Goal: Task Accomplishment & Management: Complete application form

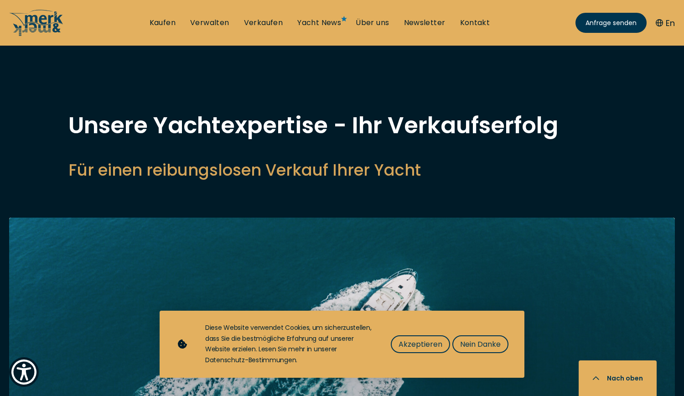
select select "sell"
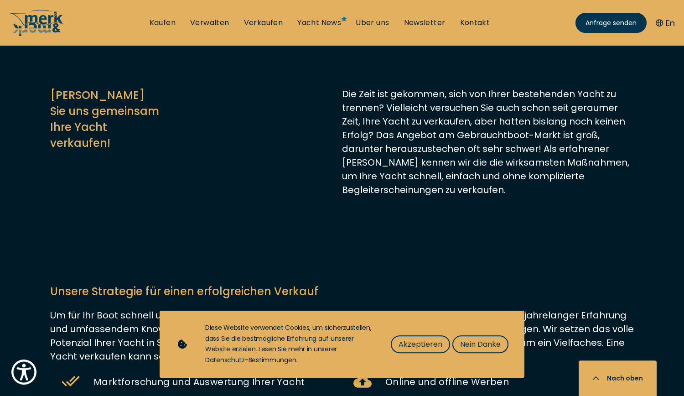
scroll to position [459, 0]
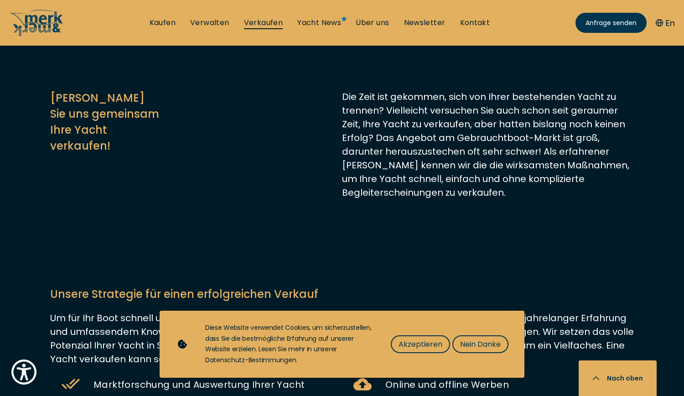
click at [258, 20] on link "Verkaufen" at bounding box center [263, 23] width 39 height 10
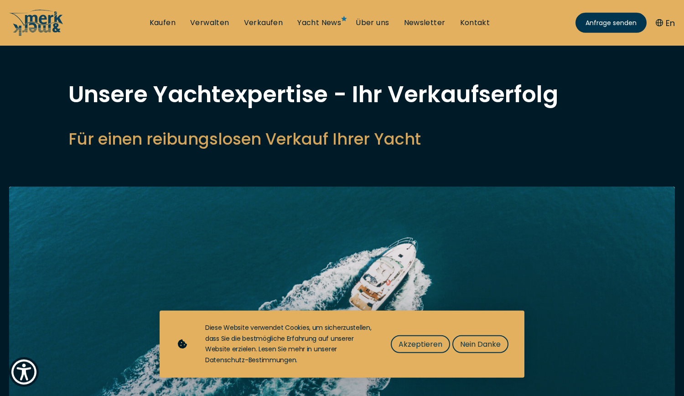
scroll to position [66, 0]
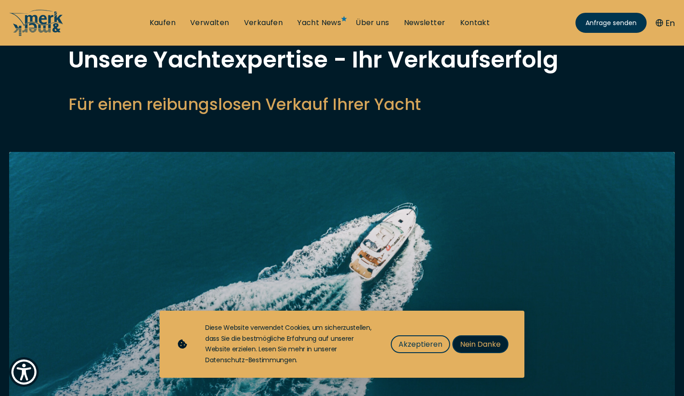
click at [475, 346] on span "Nein Danke" at bounding box center [480, 343] width 41 height 11
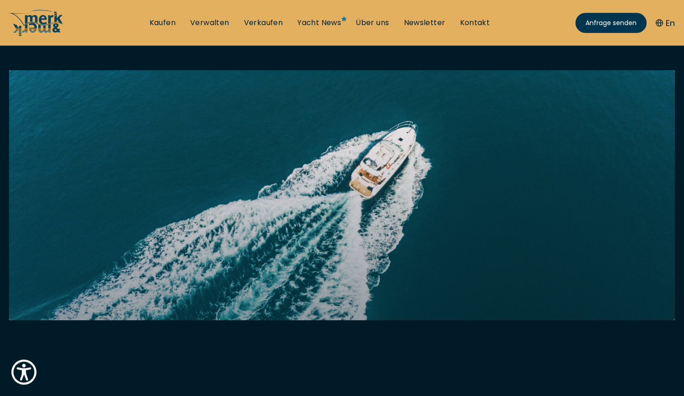
scroll to position [0, 0]
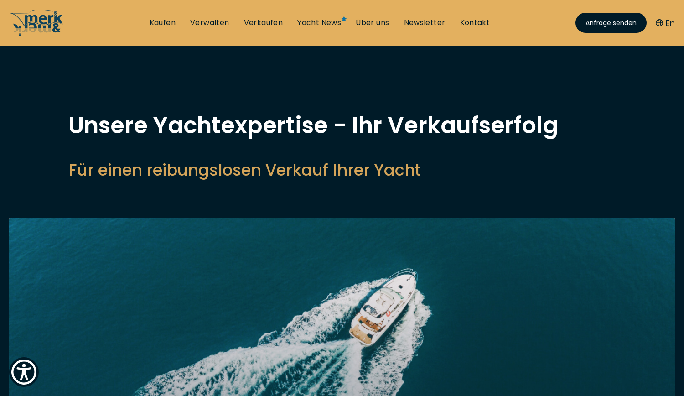
click at [599, 21] on span "Anfrage senden" at bounding box center [610, 23] width 51 height 10
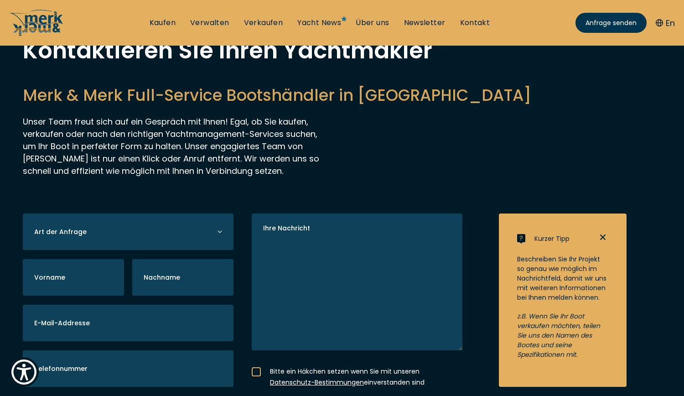
scroll to position [131, 0]
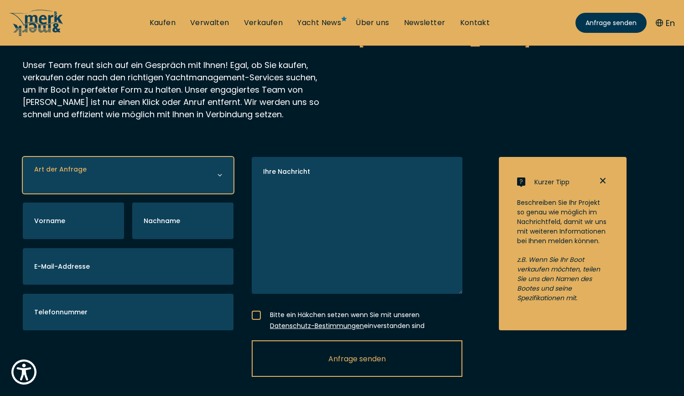
click at [23, 157] on select "Yacht kaufen Yacht verkaufen Yacht verwalten" at bounding box center [128, 175] width 211 height 36
select select "sell"
click option "Yacht verkaufen" at bounding box center [0, 0] width 0 height 0
